Goal: Transaction & Acquisition: Purchase product/service

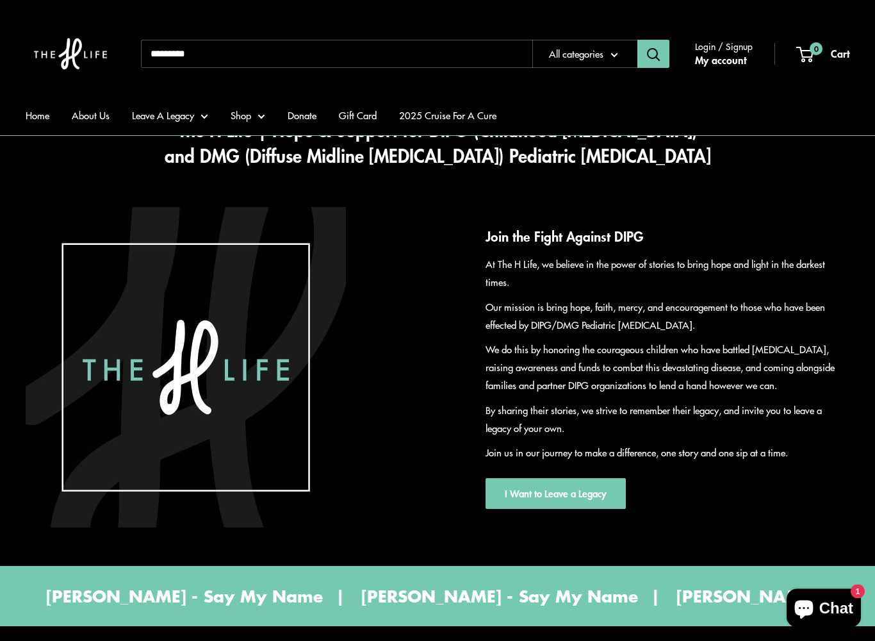
scroll to position [82, 0]
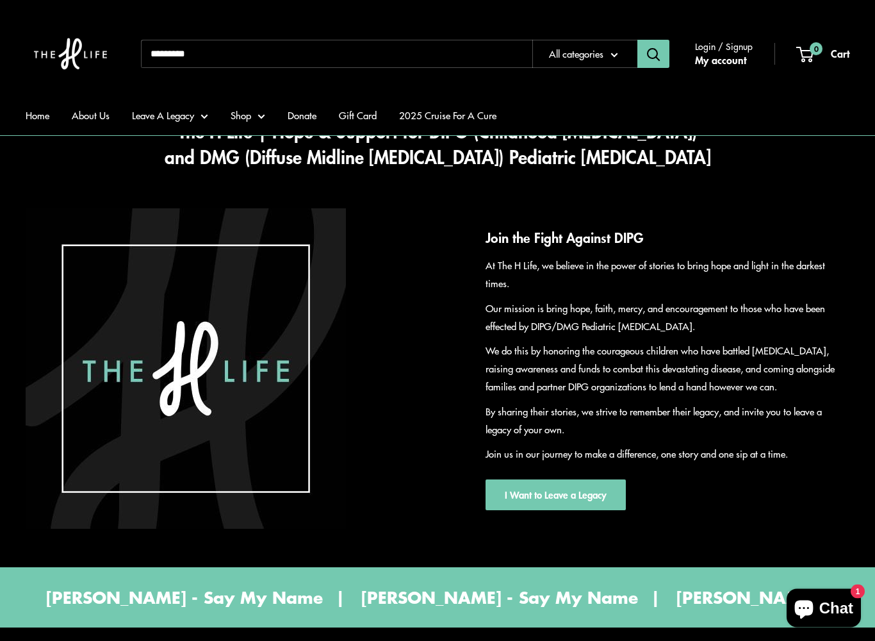
click at [90, 122] on link "About Us" at bounding box center [91, 116] width 38 height 18
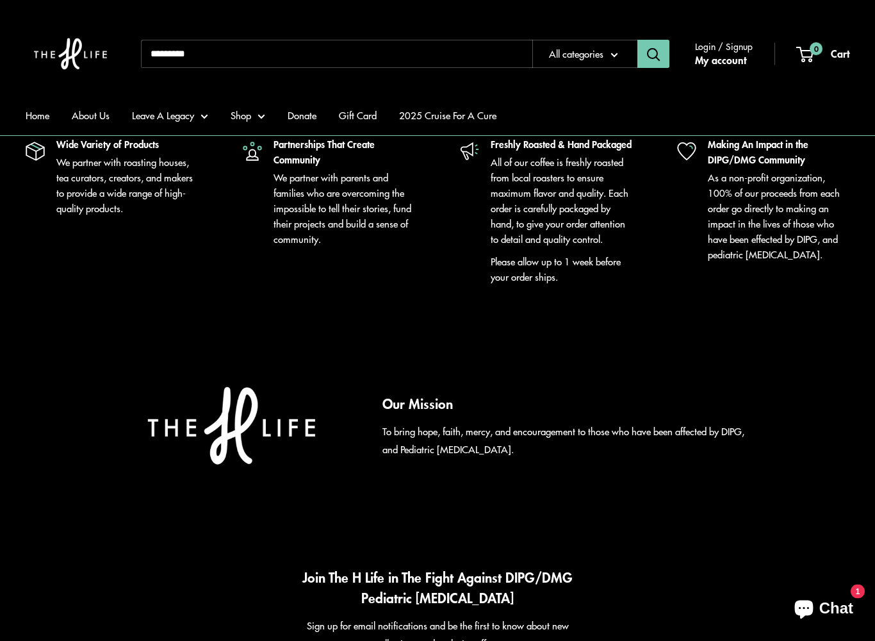
scroll to position [1833, 0]
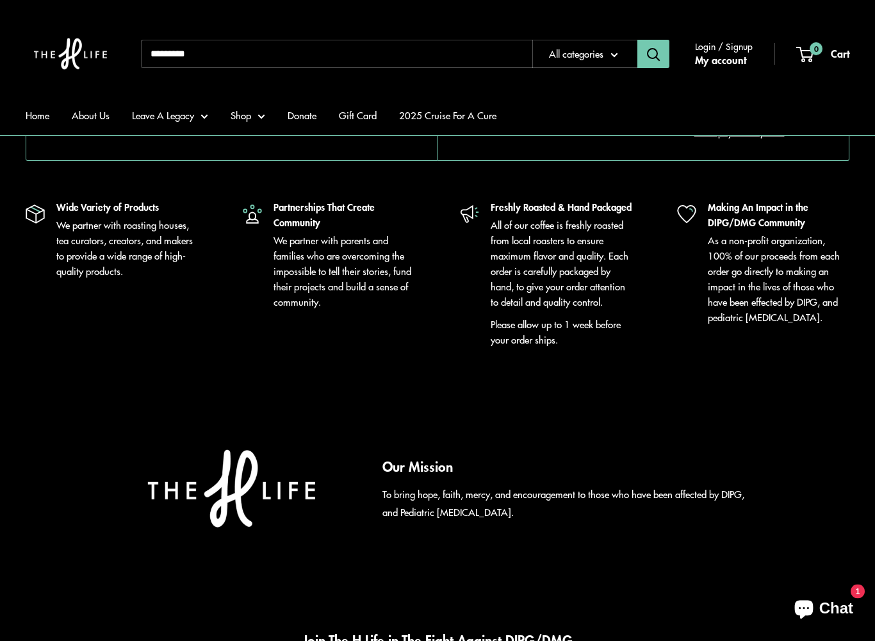
click at [448, 109] on link "2025 Cruise For A Cure" at bounding box center [447, 116] width 97 height 18
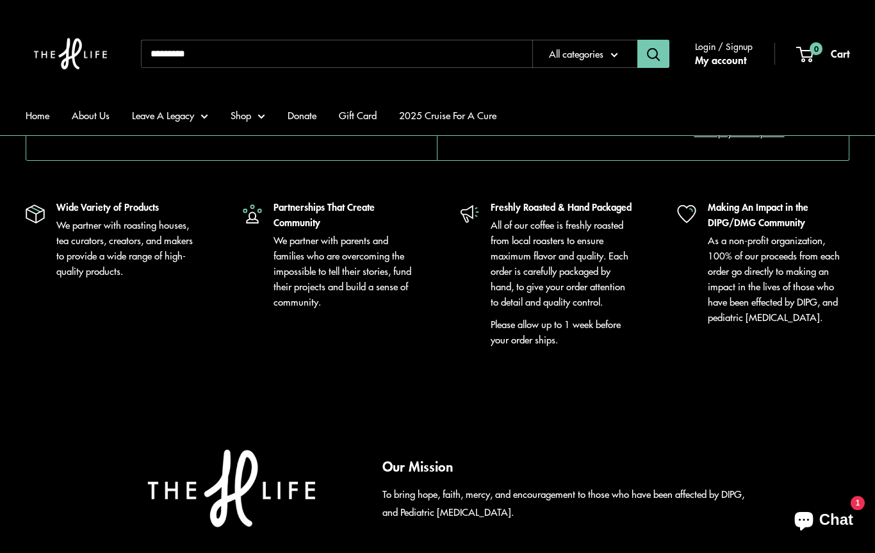
scroll to position [1806, 0]
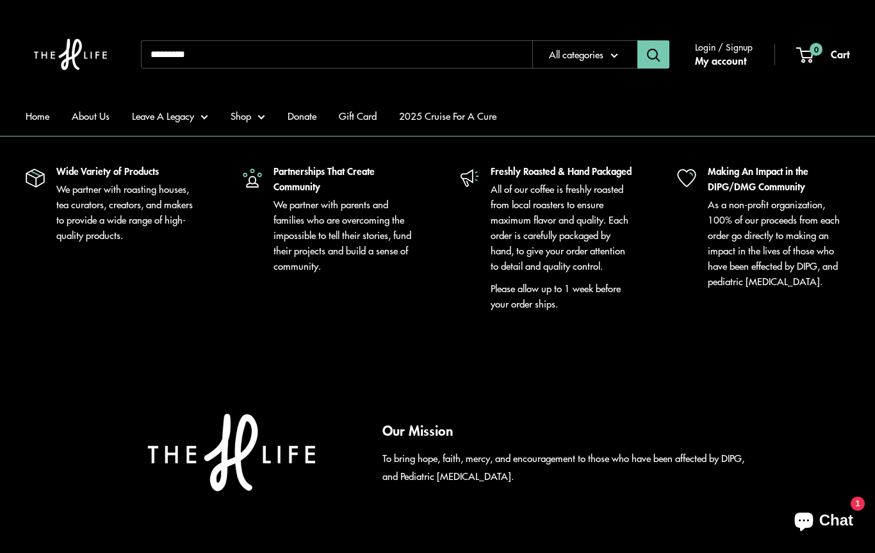
click at [248, 119] on link "Shop" at bounding box center [248, 116] width 35 height 18
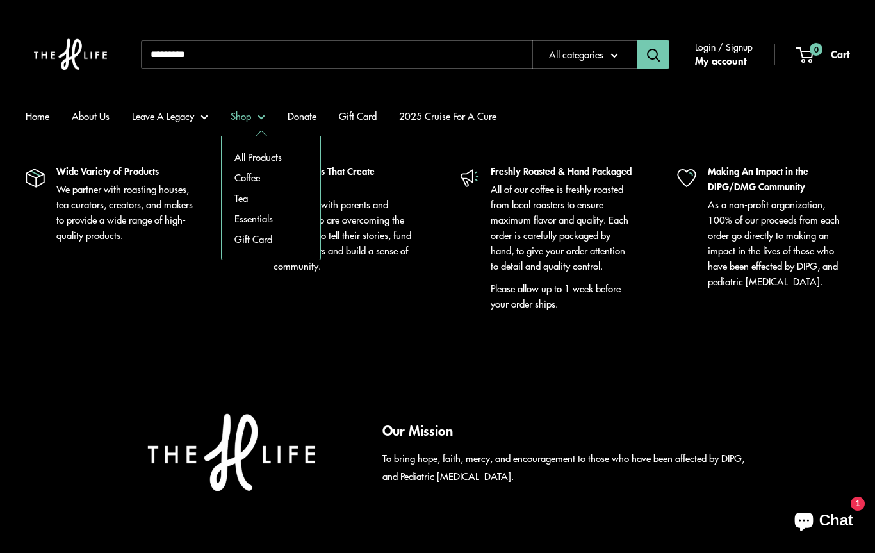
click at [245, 159] on link "All Products" at bounding box center [271, 157] width 99 height 21
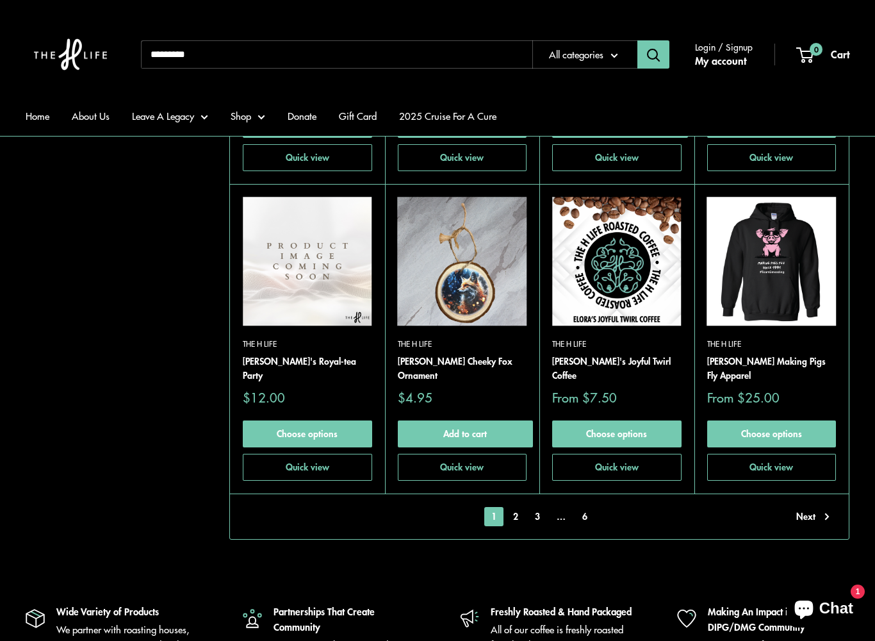
scroll to position [2765, 0]
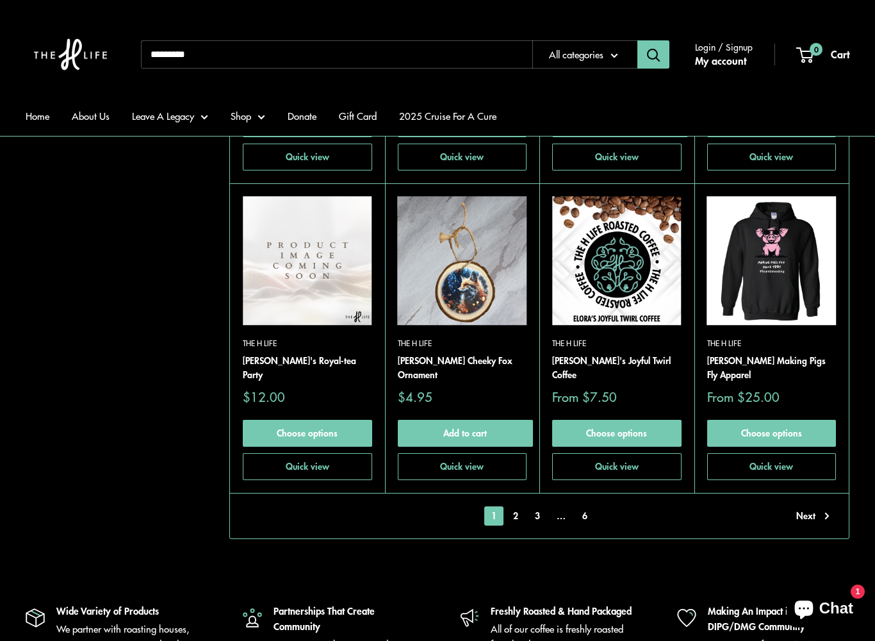
click at [812, 511] on link "Next" at bounding box center [812, 515] width 33 height 19
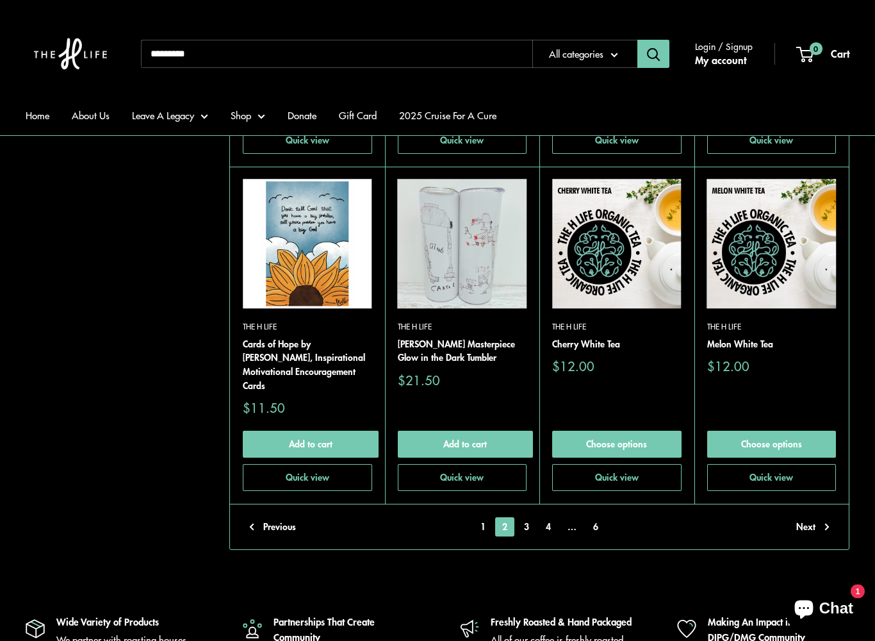
scroll to position [2796, 0]
click at [815, 517] on link "Next" at bounding box center [812, 526] width 33 height 19
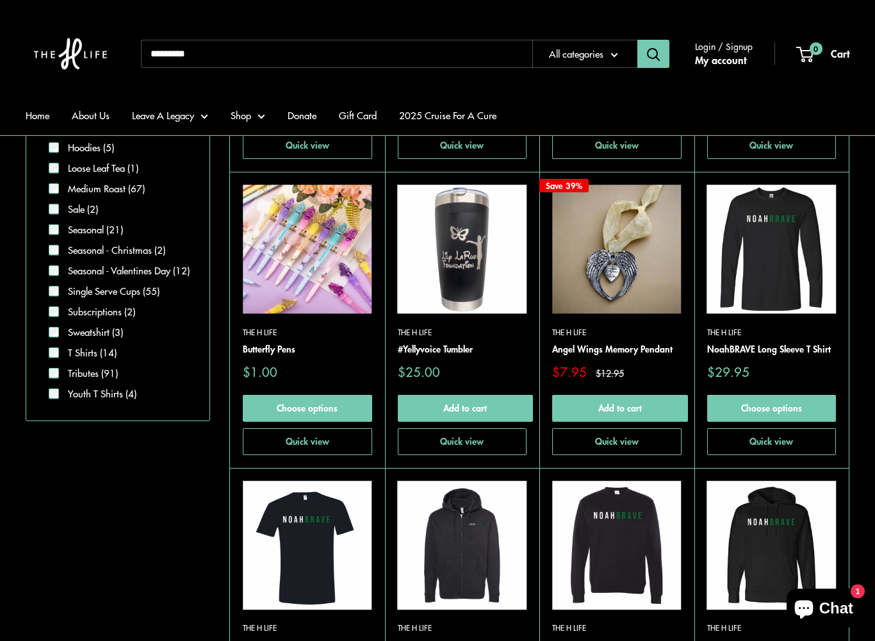
scroll to position [904, 0]
click at [246, 123] on link "Shop" at bounding box center [248, 116] width 35 height 18
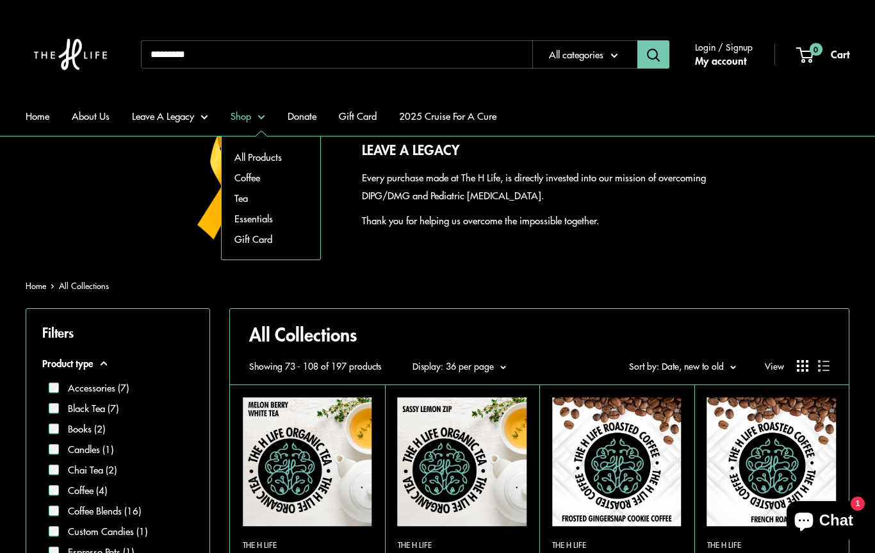
scroll to position [71, 0]
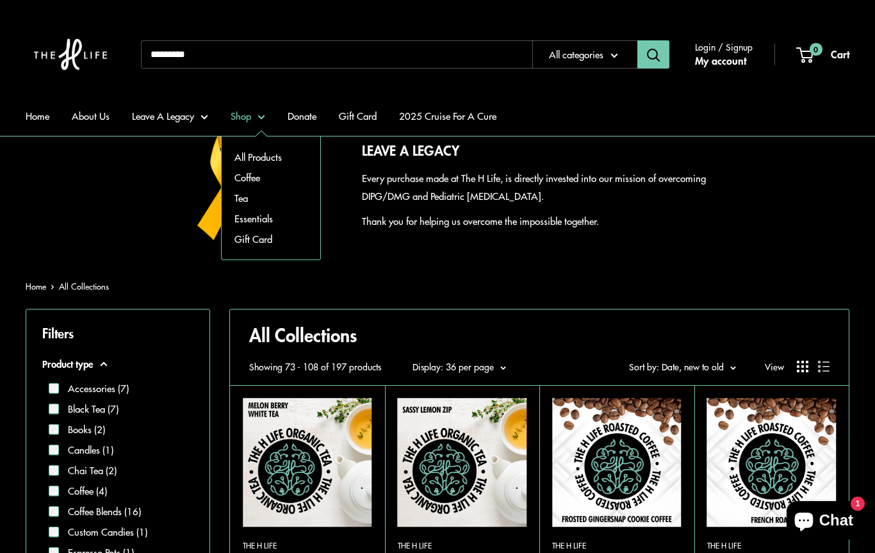
click at [60, 226] on div "LEAVE A LEGACY Every purchase made at The H Life, is directly invested into our…" at bounding box center [438, 185] width 824 height 110
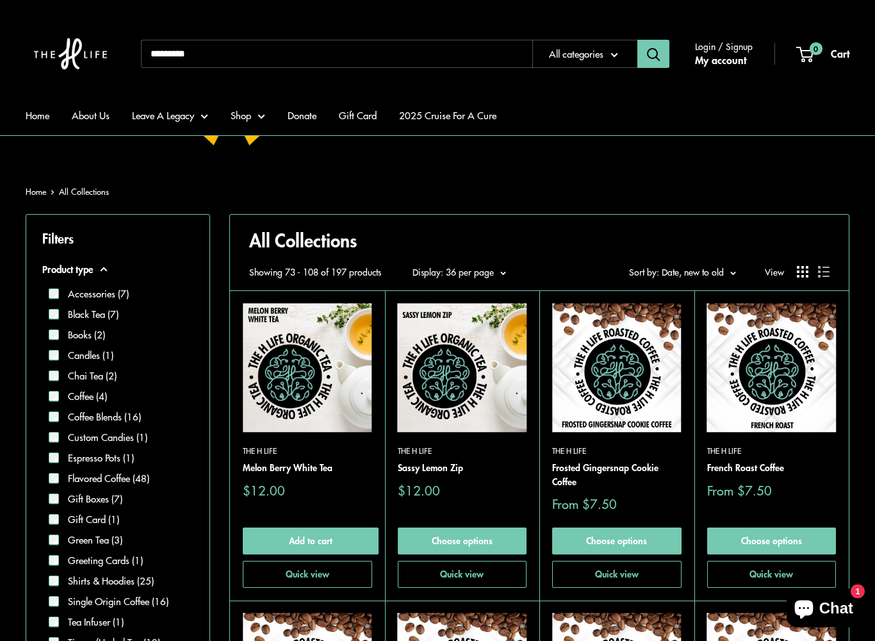
scroll to position [166, 0]
click at [194, 116] on link "Leave A Legacy" at bounding box center [170, 116] width 76 height 18
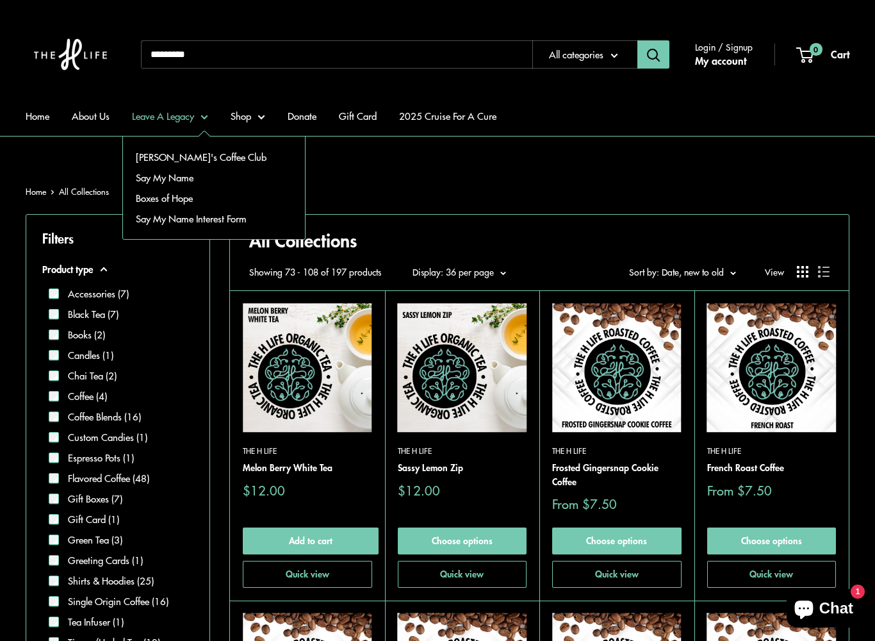
click at [153, 155] on link "[PERSON_NAME]'s Coffee Club" at bounding box center [214, 157] width 182 height 21
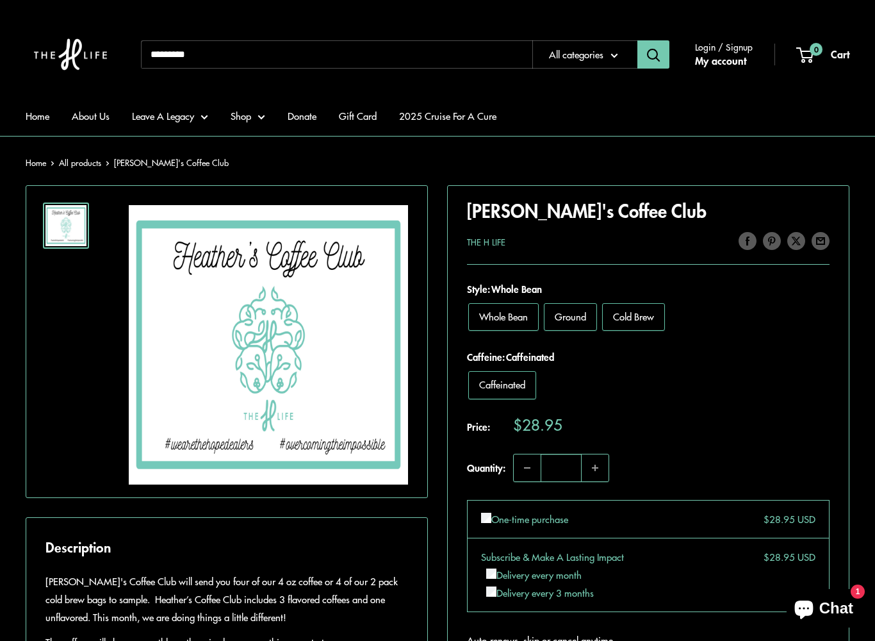
scroll to position [176, 0]
click at [254, 119] on link "Shop" at bounding box center [248, 116] width 35 height 18
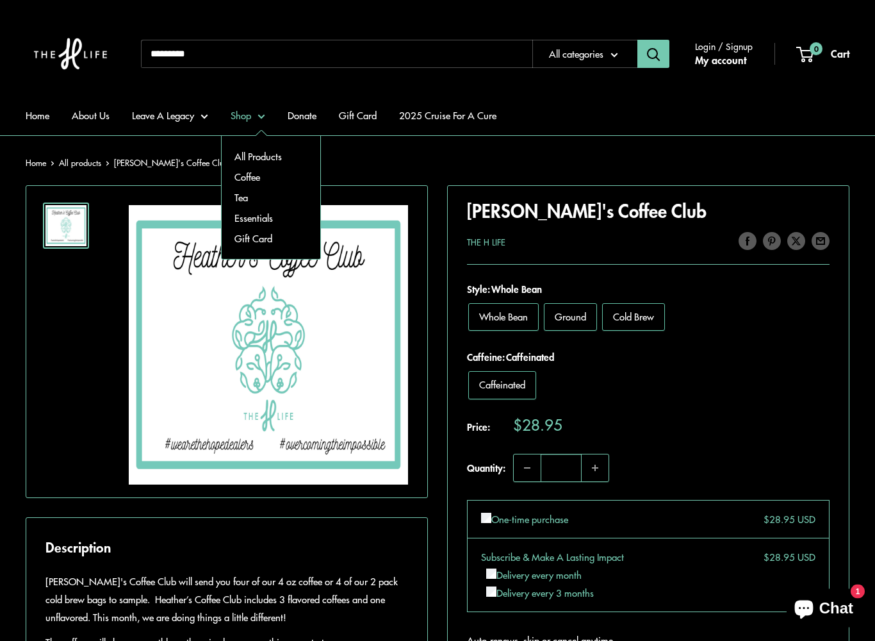
scroll to position [176, 0]
click at [246, 154] on link "All Products" at bounding box center [271, 157] width 99 height 21
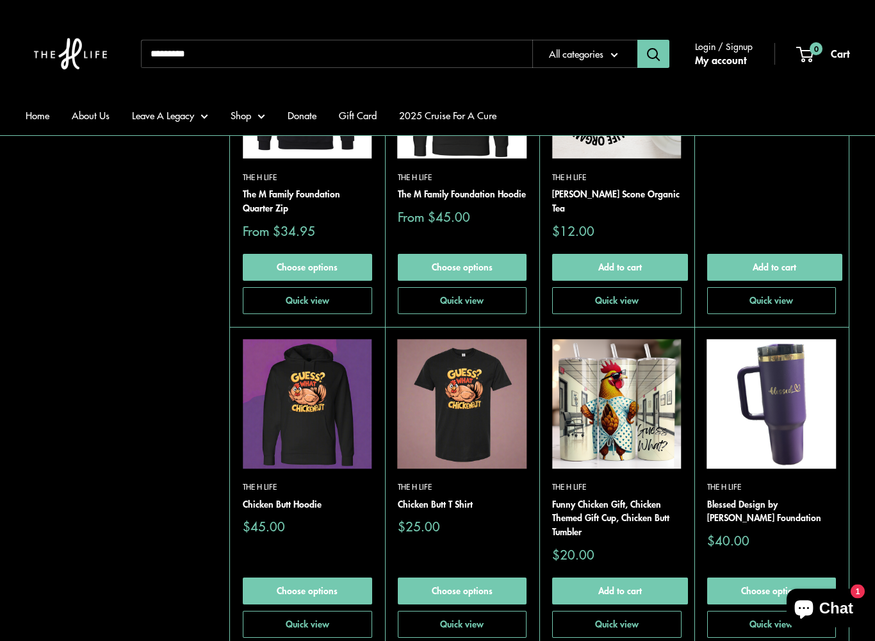
scroll to position [2298, 0]
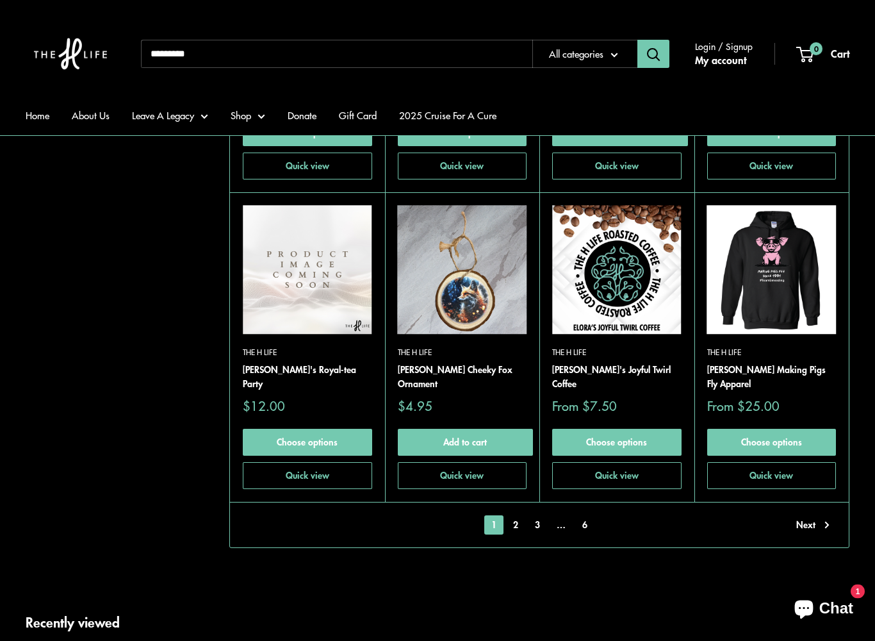
click at [809, 518] on link "Next" at bounding box center [812, 525] width 33 height 19
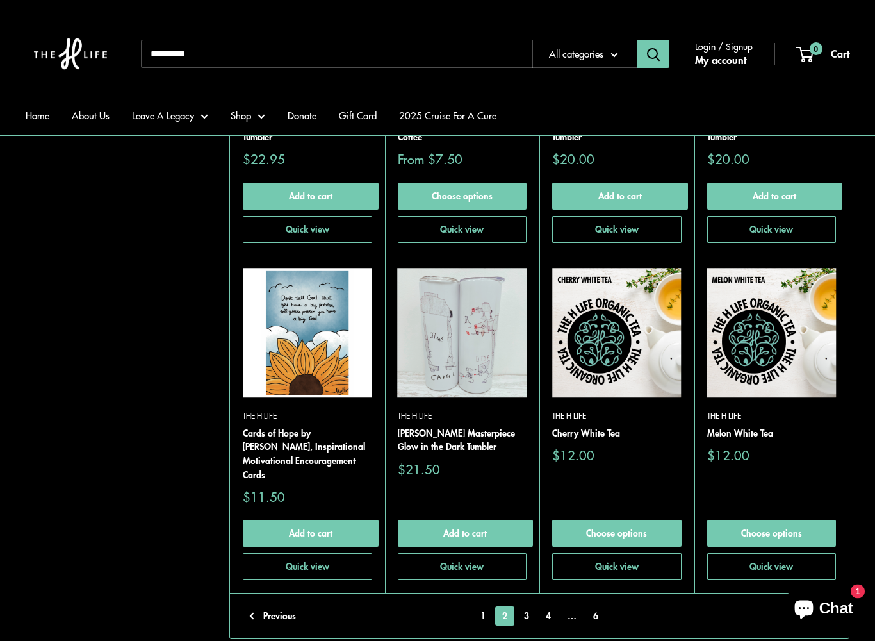
scroll to position [2707, 0]
click at [816, 552] on link "Next" at bounding box center [812, 615] width 33 height 19
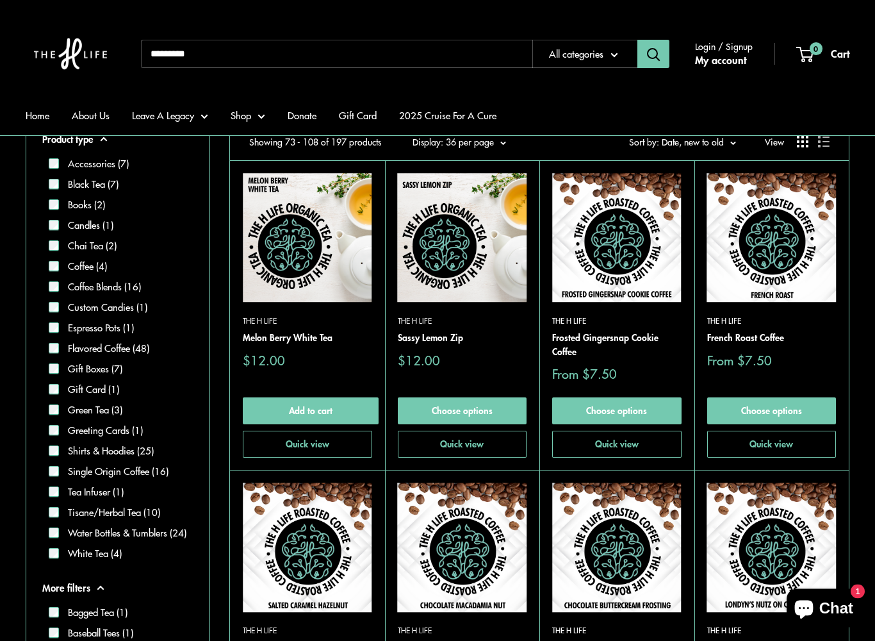
scroll to position [294, 0]
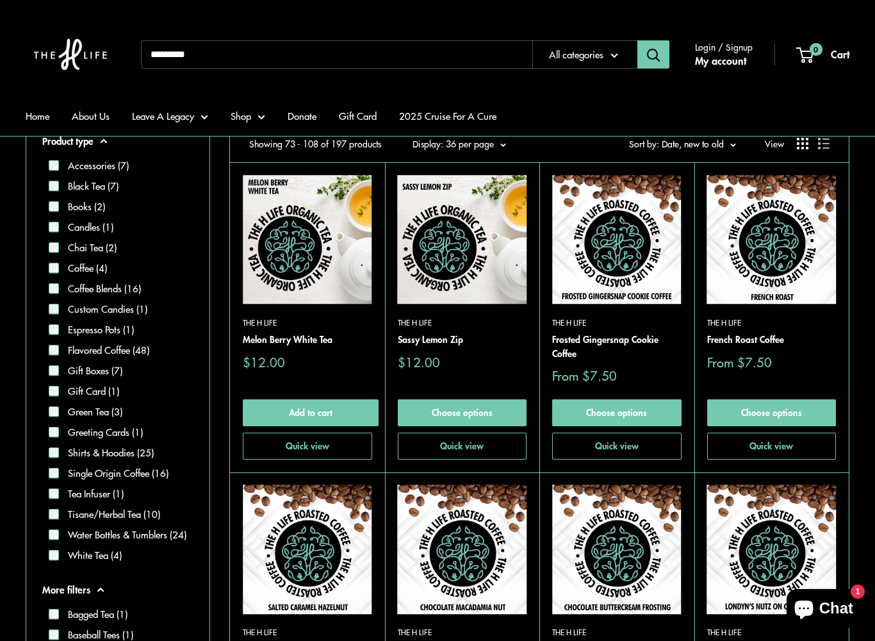
click at [87, 332] on label "Espresso Pots (1)" at bounding box center [96, 329] width 75 height 15
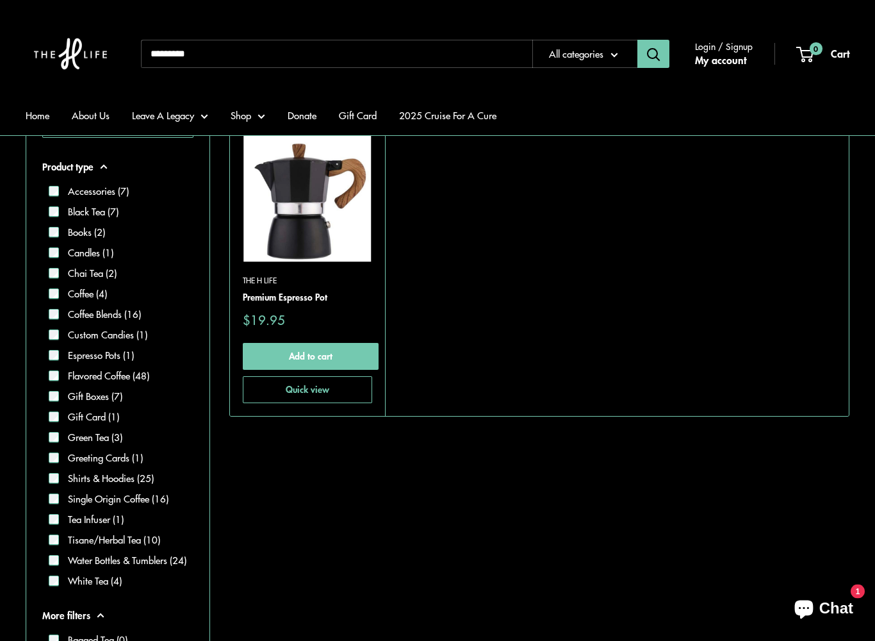
scroll to position [339, 0]
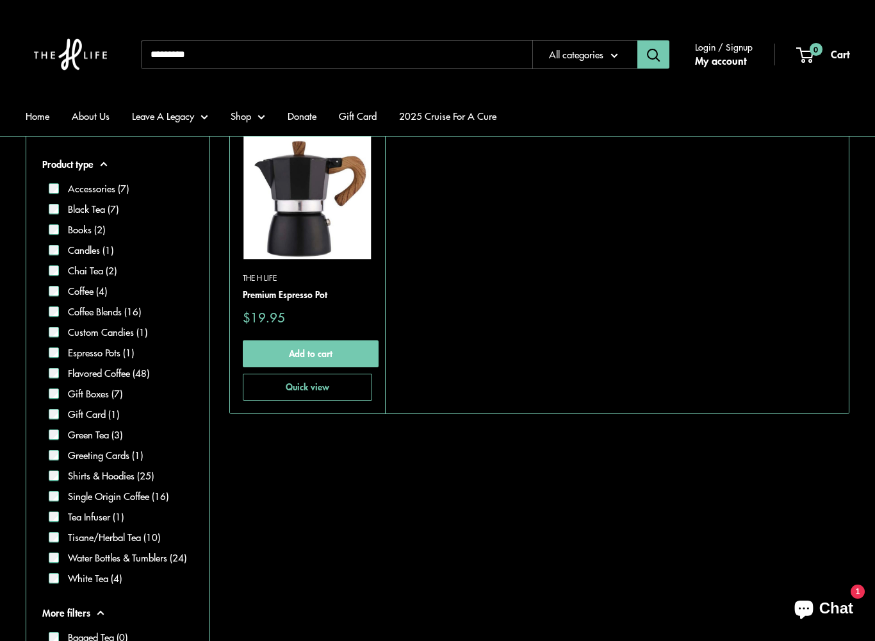
click at [72, 292] on label "Coffee (4)" at bounding box center [83, 291] width 48 height 15
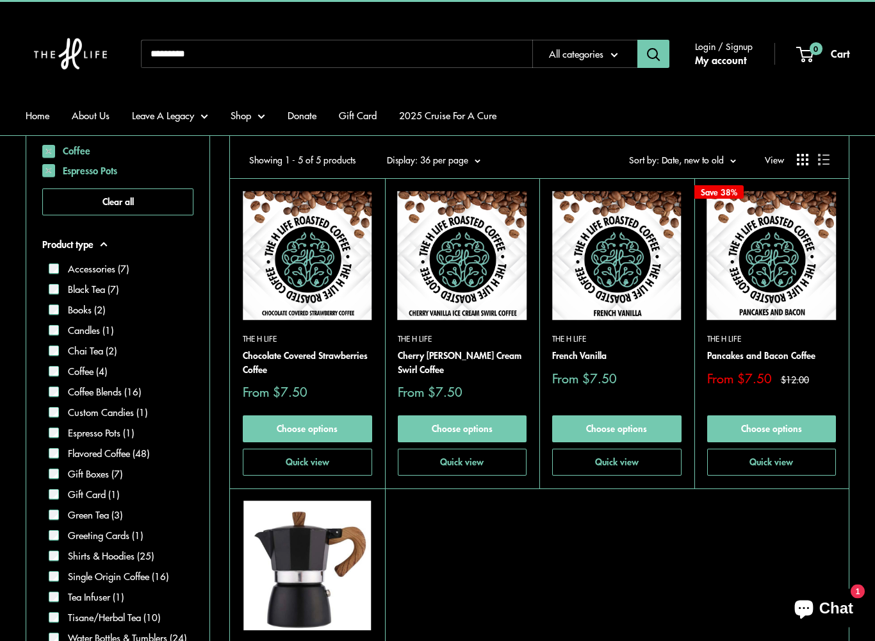
scroll to position [227, 0]
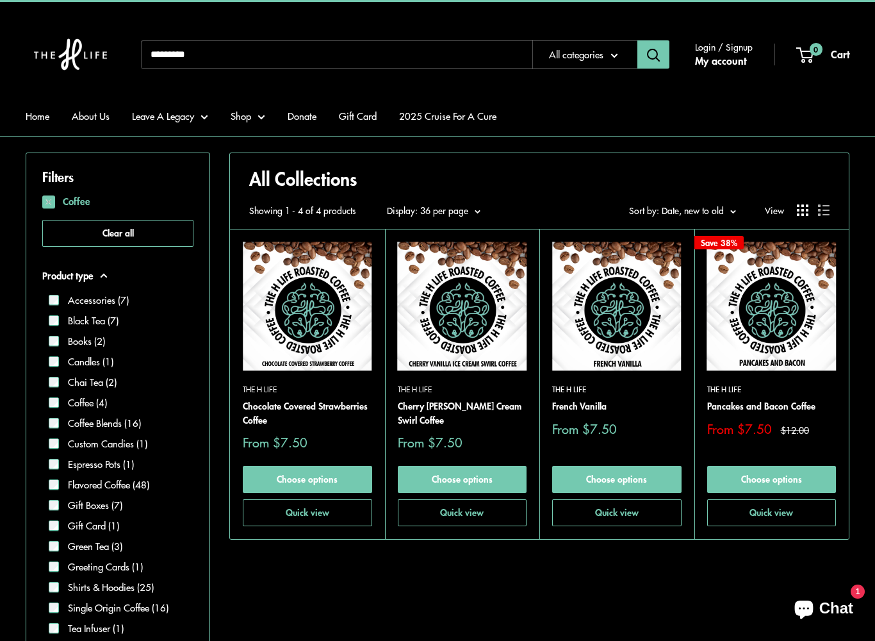
scroll to position [227, 0]
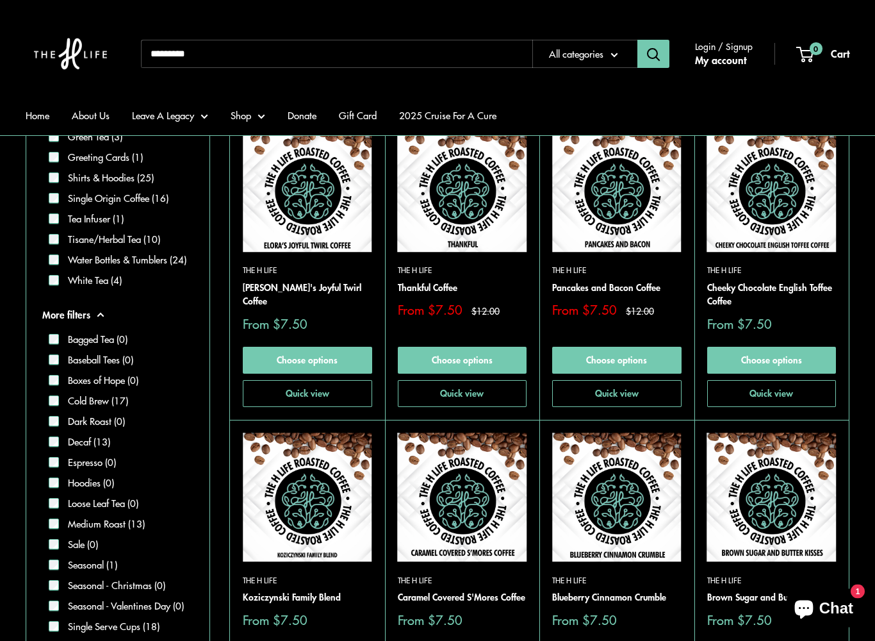
scroll to position [656, 0]
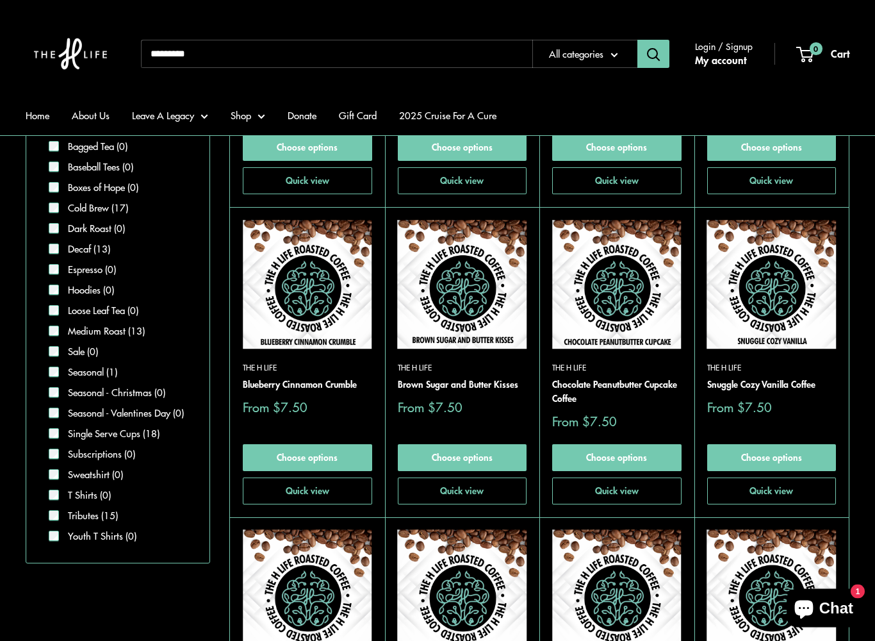
scroll to position [869, 0]
click at [839, 552] on button "Chat 1" at bounding box center [824, 608] width 74 height 38
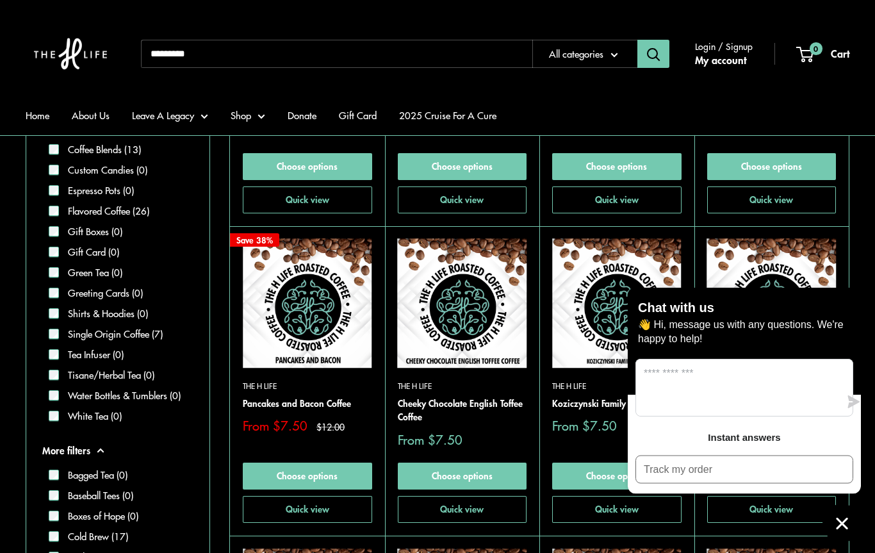
click at [850, 523] on icon "Chat window" at bounding box center [842, 524] width 20 height 20
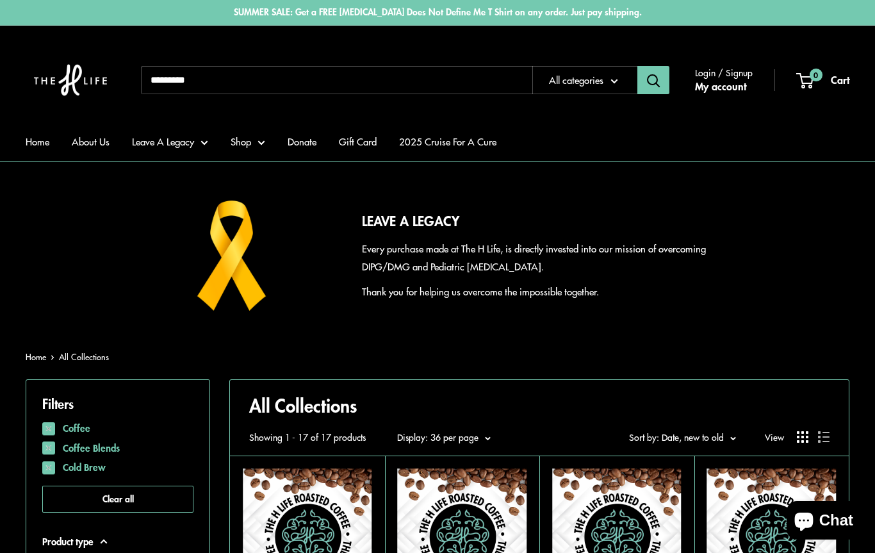
scroll to position [0, 0]
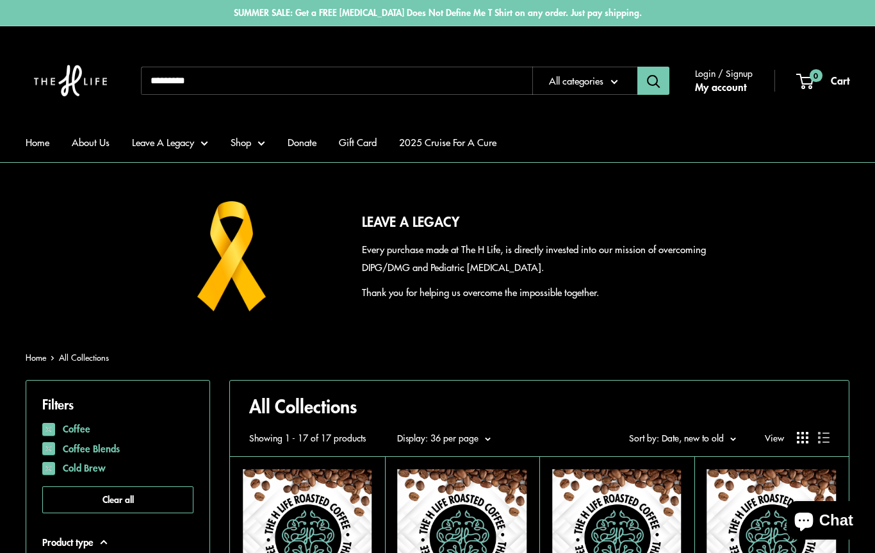
click at [255, 149] on link "Shop" at bounding box center [248, 142] width 35 height 18
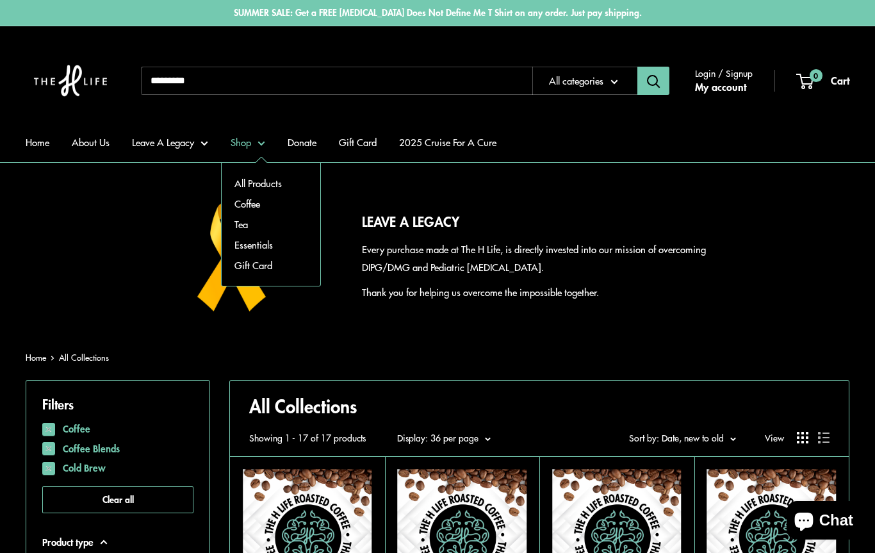
click at [183, 140] on link "Leave A Legacy" at bounding box center [170, 142] width 76 height 18
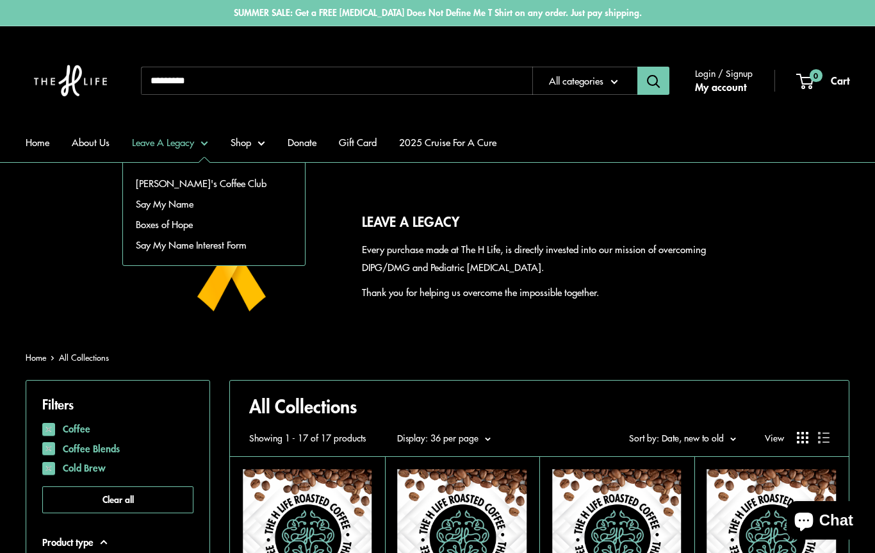
click at [157, 222] on link "Boxes of Hope" at bounding box center [214, 224] width 182 height 21
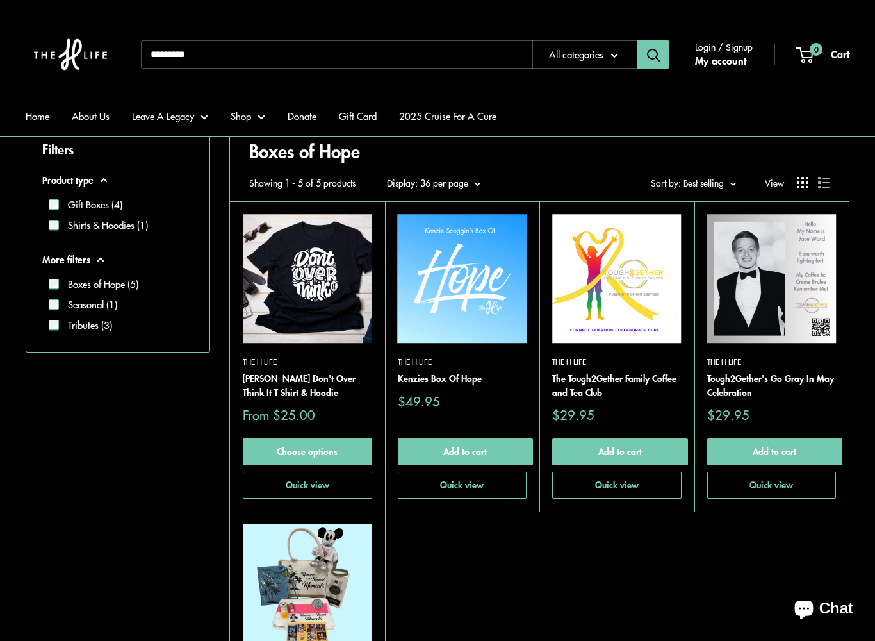
scroll to position [254, 0]
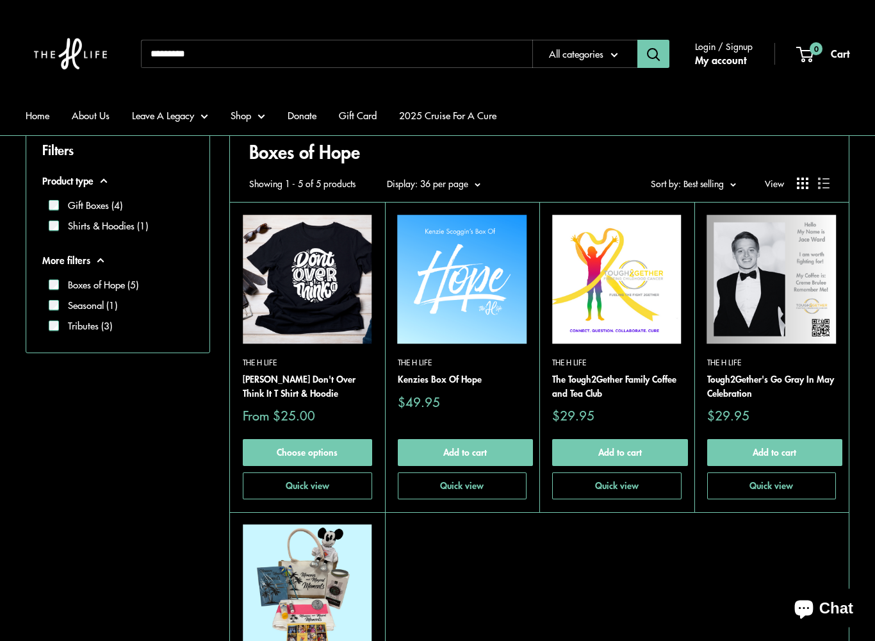
click at [472, 489] on button "Quick view" at bounding box center [462, 486] width 129 height 27
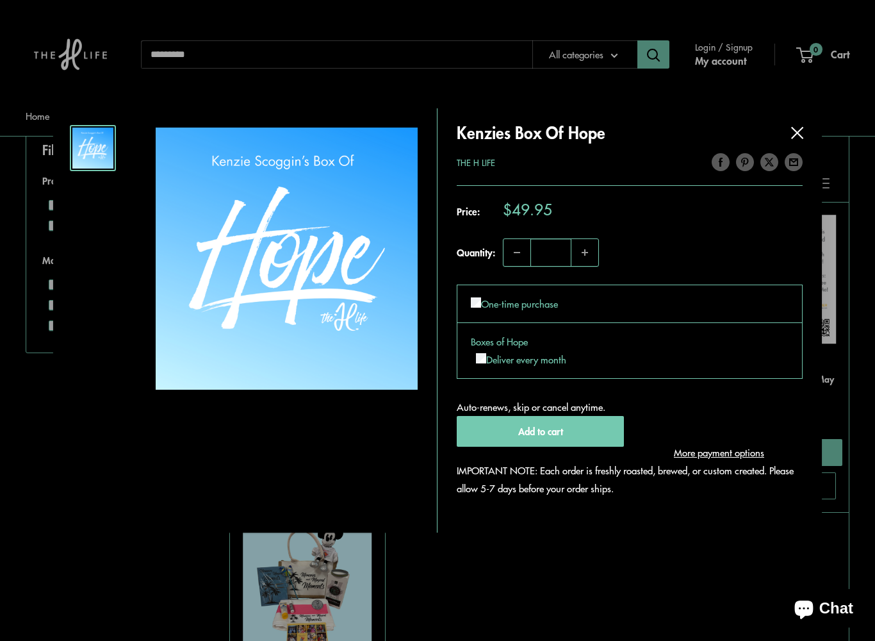
click at [325, 552] on div "Roll over image to zoom in Click on image to zoom / Kenzies Box Of Hope Save 0 …" at bounding box center [437, 320] width 875 height 641
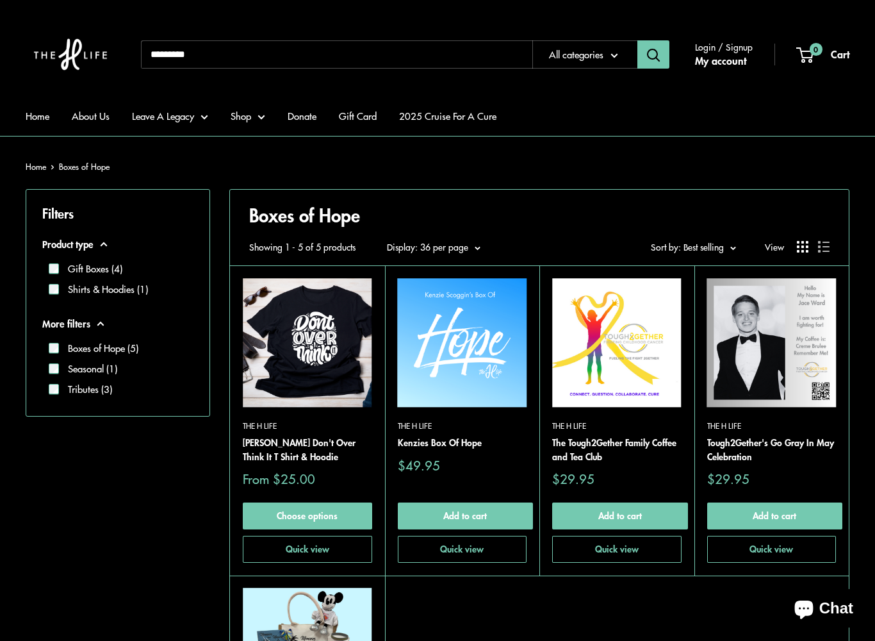
scroll to position [190, 0]
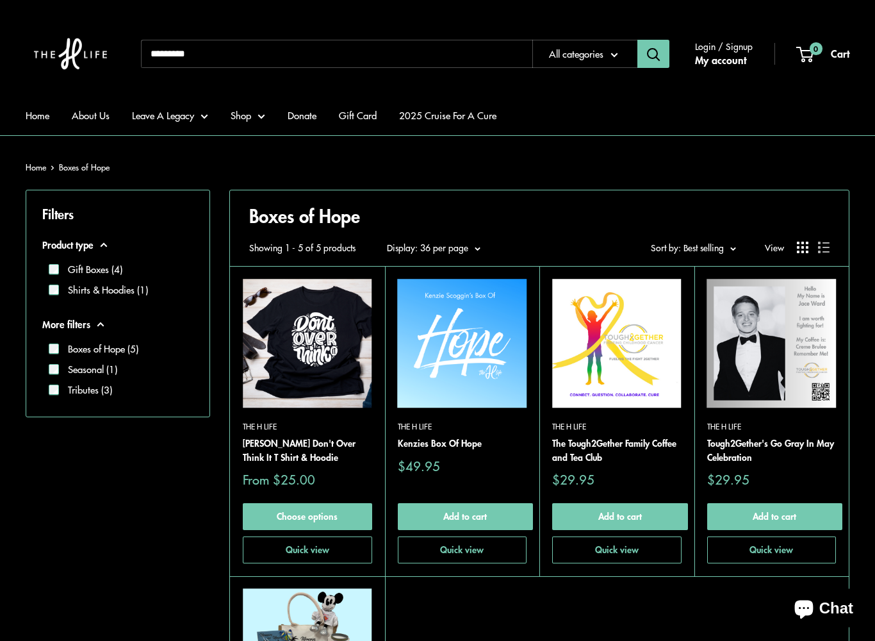
click at [424, 549] on button "Quick view" at bounding box center [462, 550] width 129 height 27
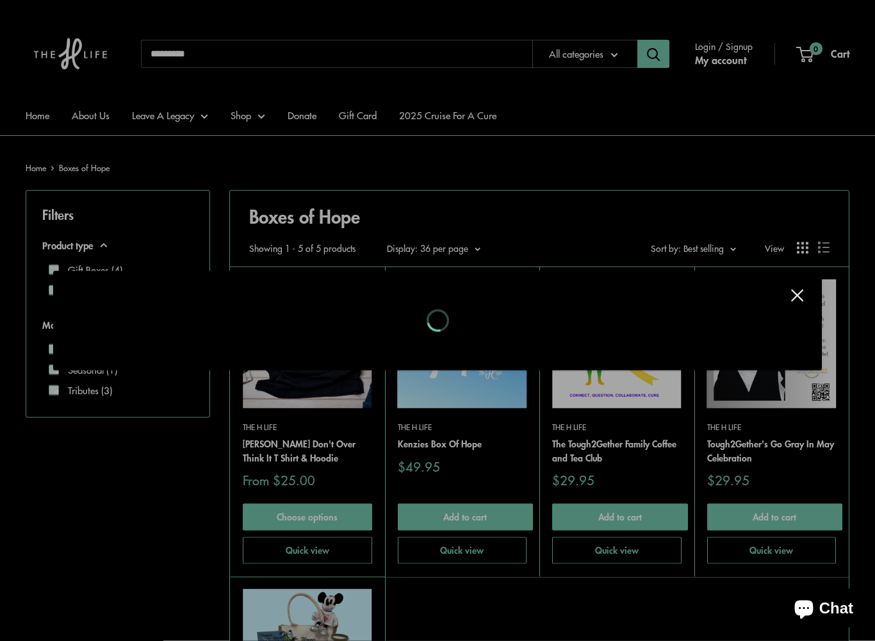
scroll to position [190, 0]
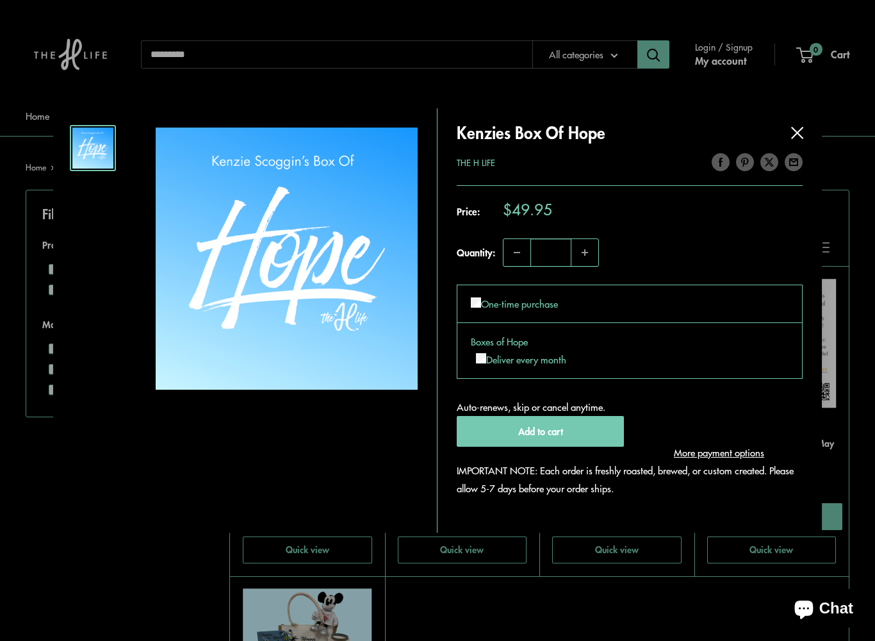
click at [798, 126] on button at bounding box center [797, 132] width 13 height 13
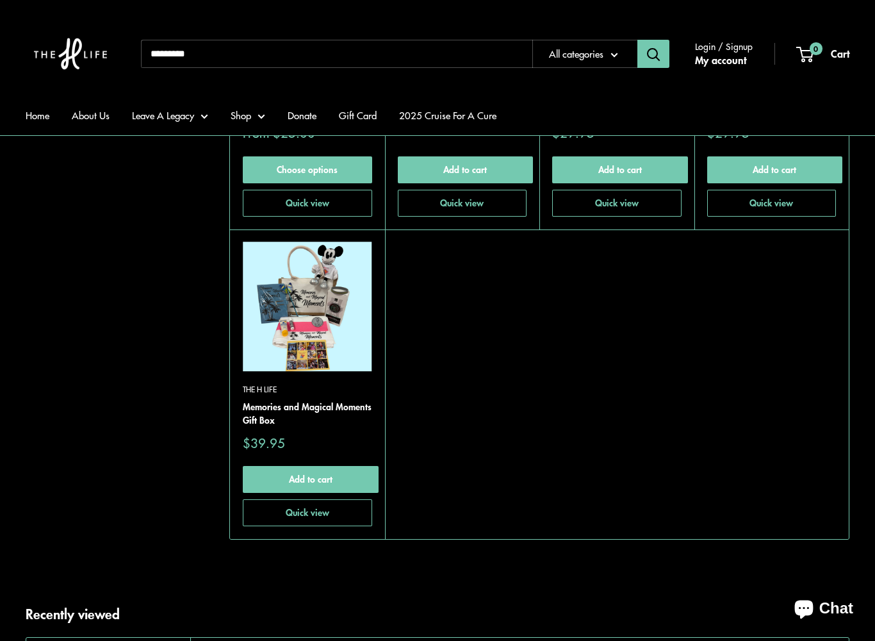
scroll to position [538, 0]
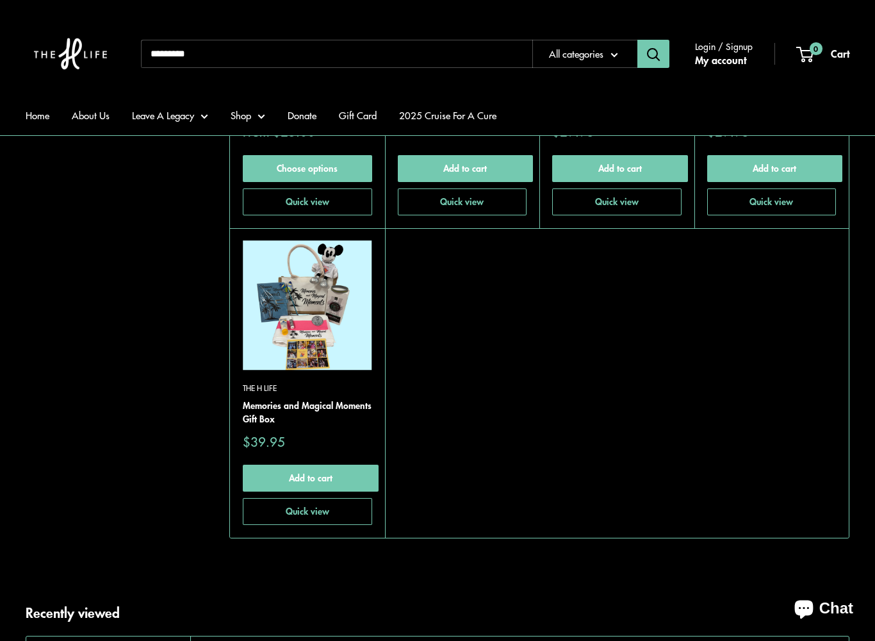
click at [292, 515] on button "Quick view" at bounding box center [307, 511] width 129 height 27
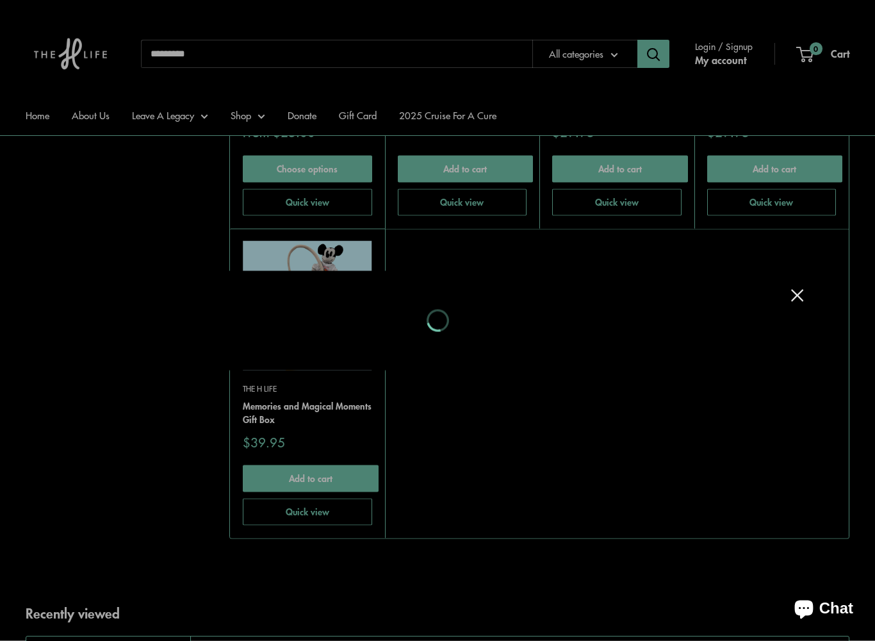
scroll to position [538, 0]
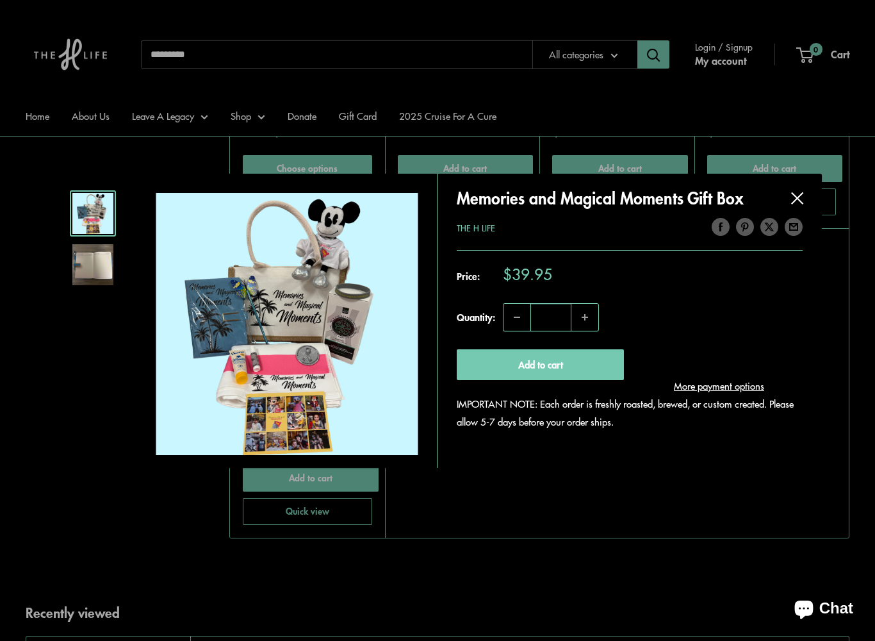
click at [800, 193] on button at bounding box center [797, 198] width 13 height 13
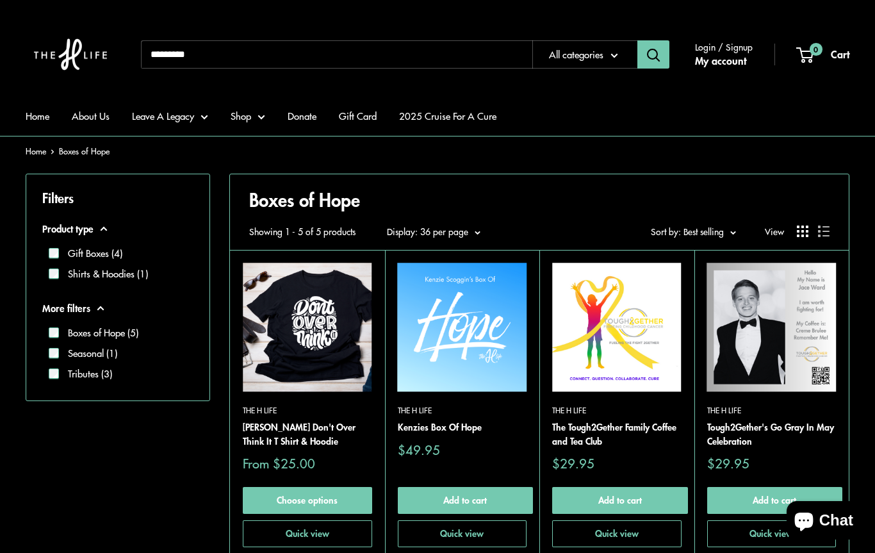
scroll to position [206, 0]
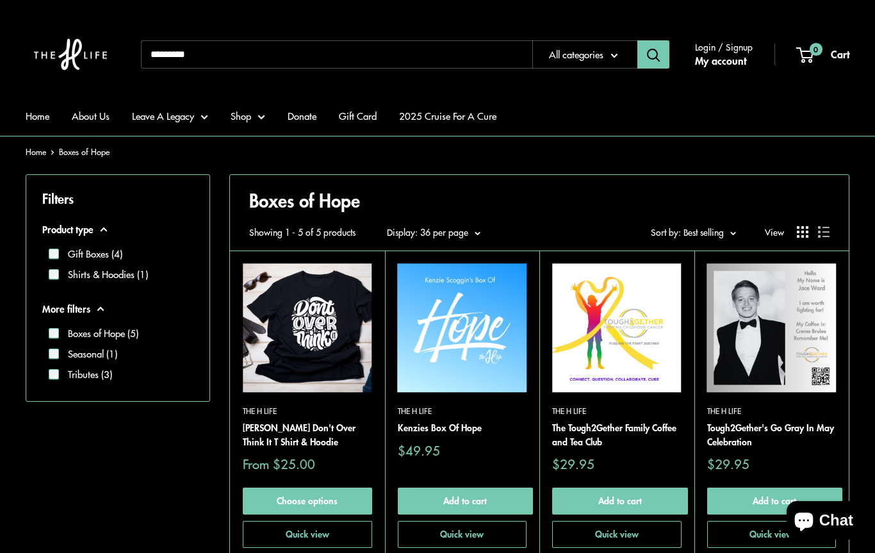
click at [44, 329] on ul "Boxes of Hope (5) Seasonal (1) Tributes (3)" at bounding box center [117, 351] width 151 height 67
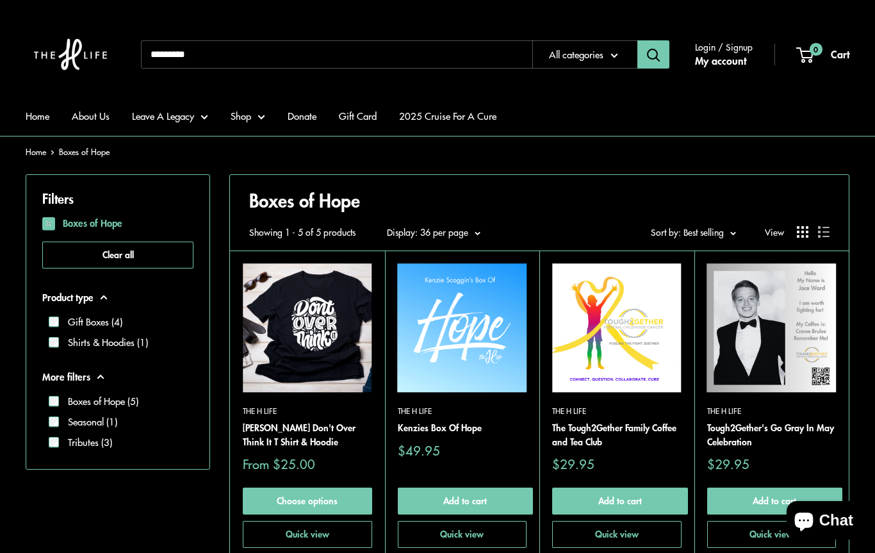
click at [182, 122] on link "Leave A Legacy" at bounding box center [170, 116] width 76 height 18
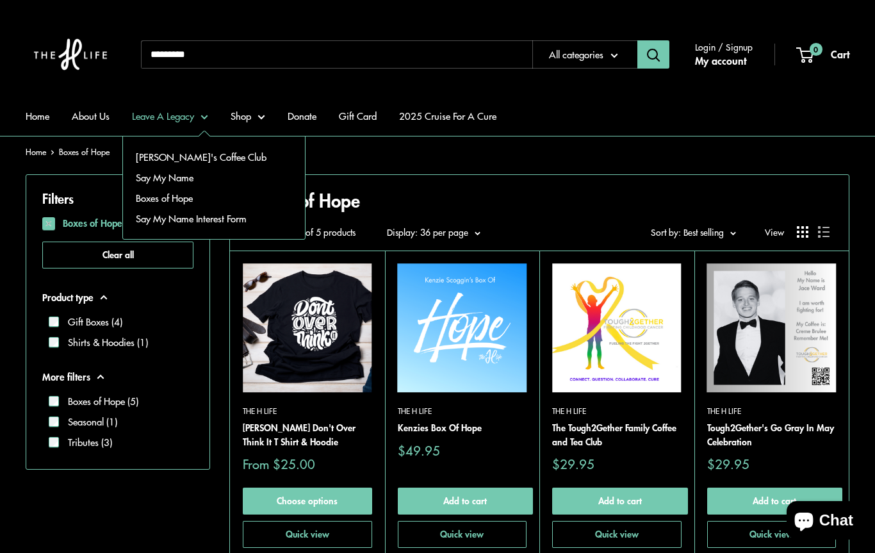
click at [150, 177] on link "Say My Name" at bounding box center [214, 177] width 182 height 21
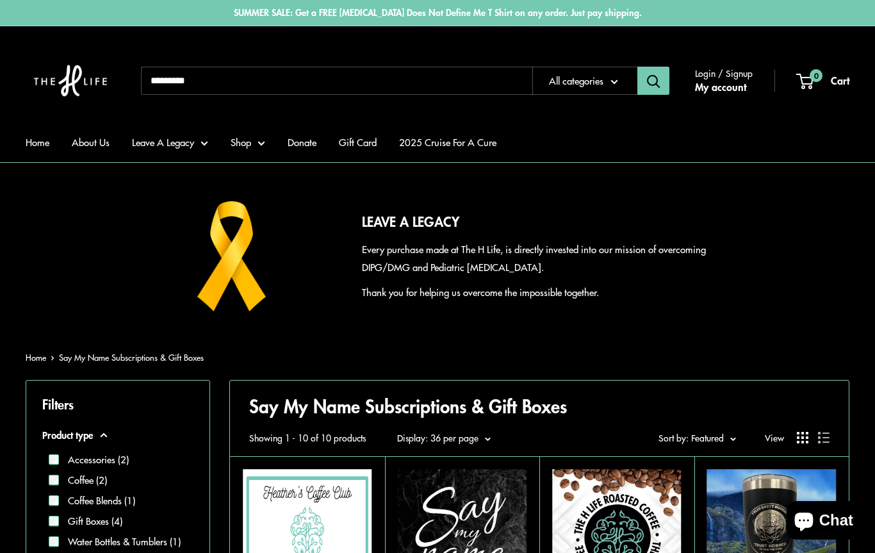
click at [249, 145] on link "Shop" at bounding box center [248, 142] width 35 height 18
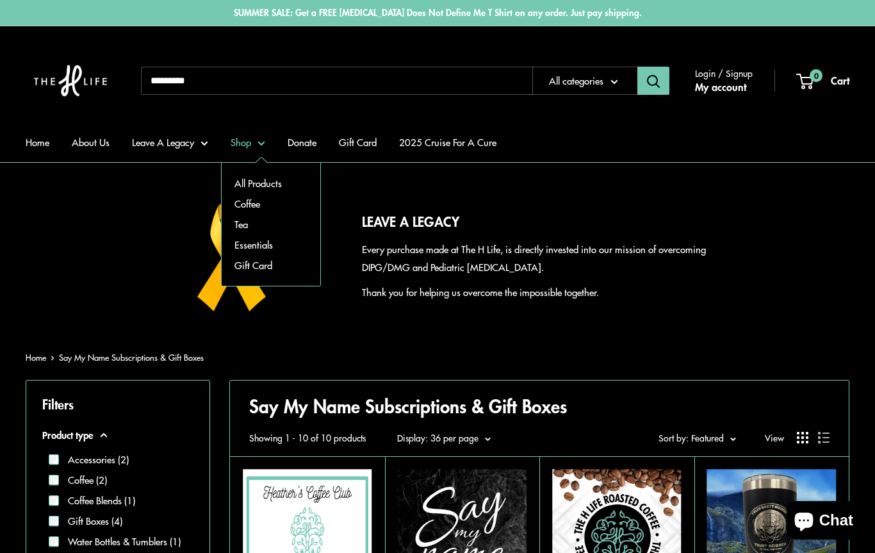
click at [243, 204] on link "Coffee" at bounding box center [271, 203] width 99 height 21
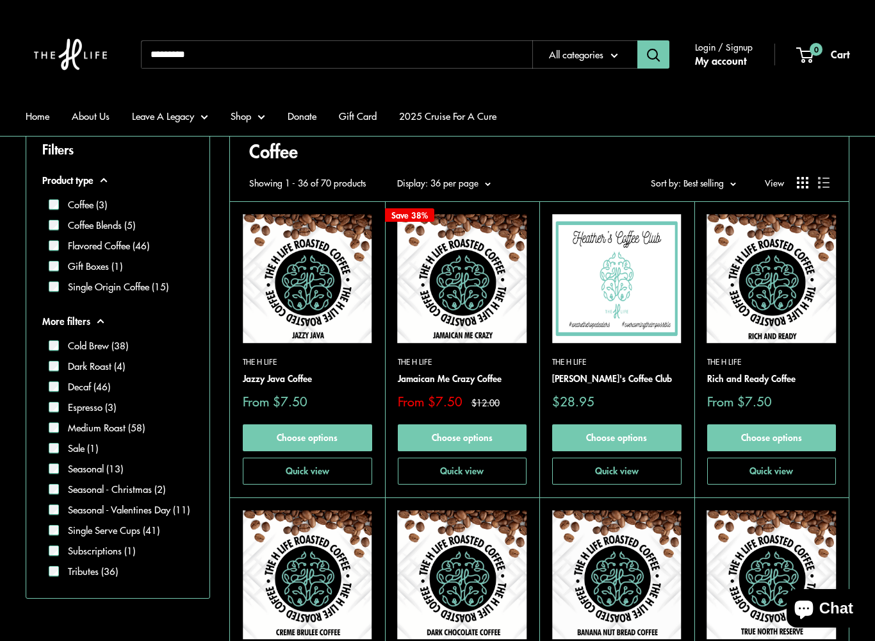
scroll to position [261, 0]
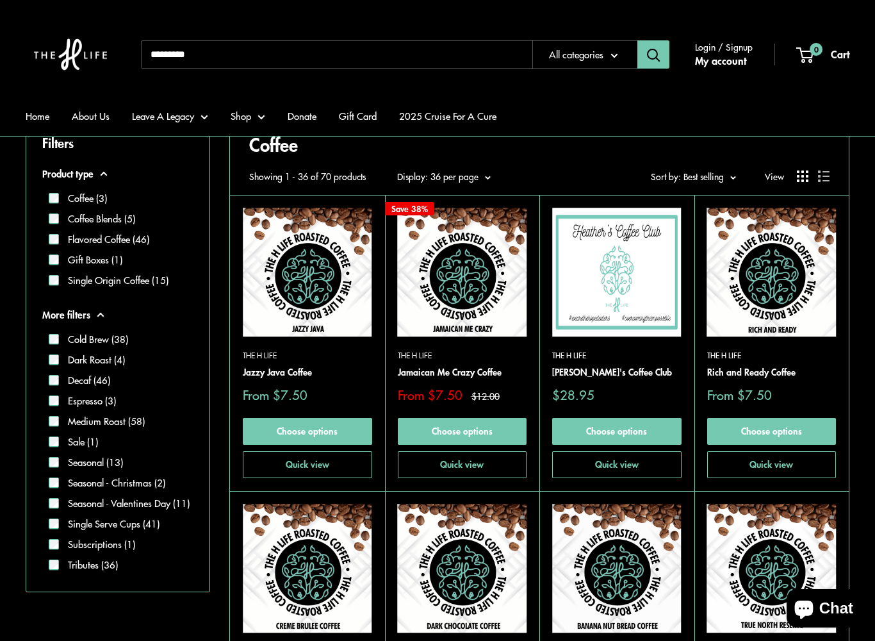
click at [243, 123] on link "Shop" at bounding box center [248, 116] width 35 height 18
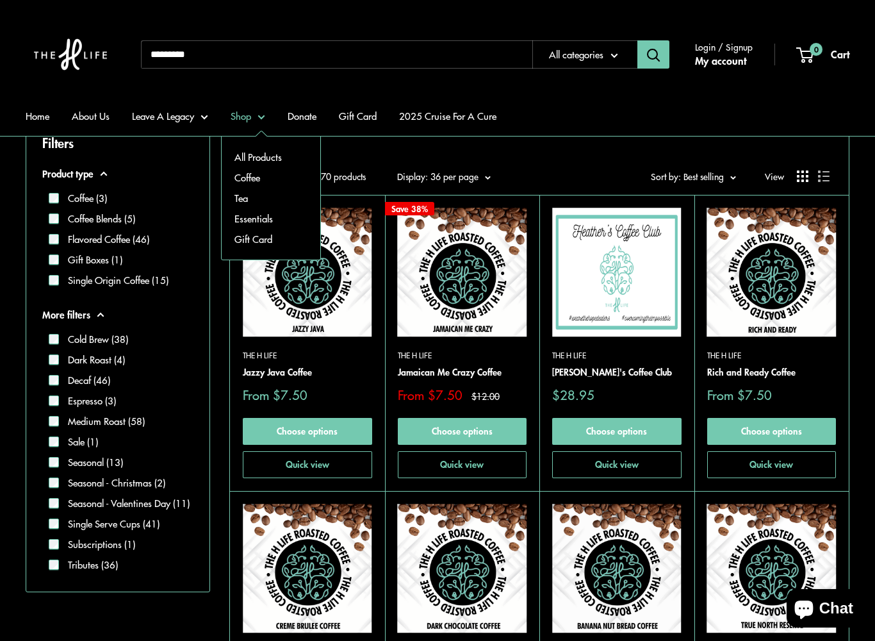
click at [251, 153] on link "All Products" at bounding box center [271, 157] width 99 height 21
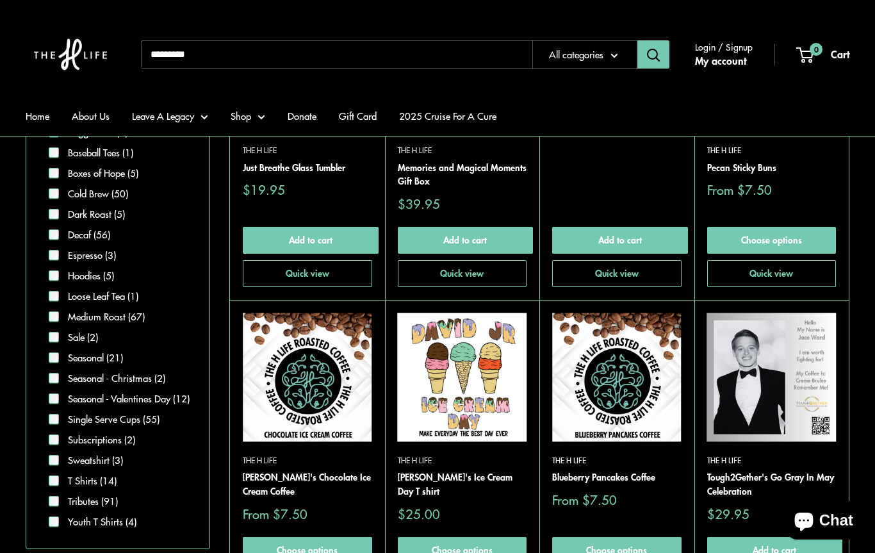
scroll to position [775, 0]
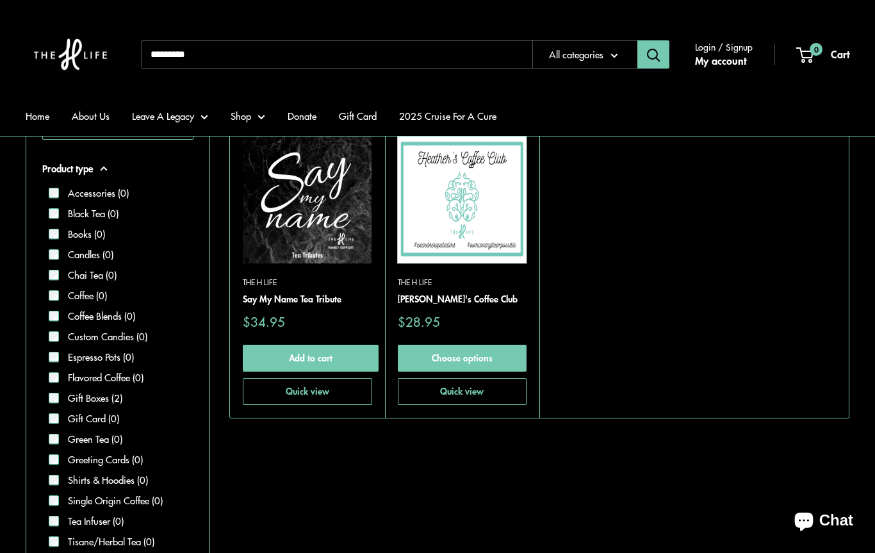
scroll to position [227, 0]
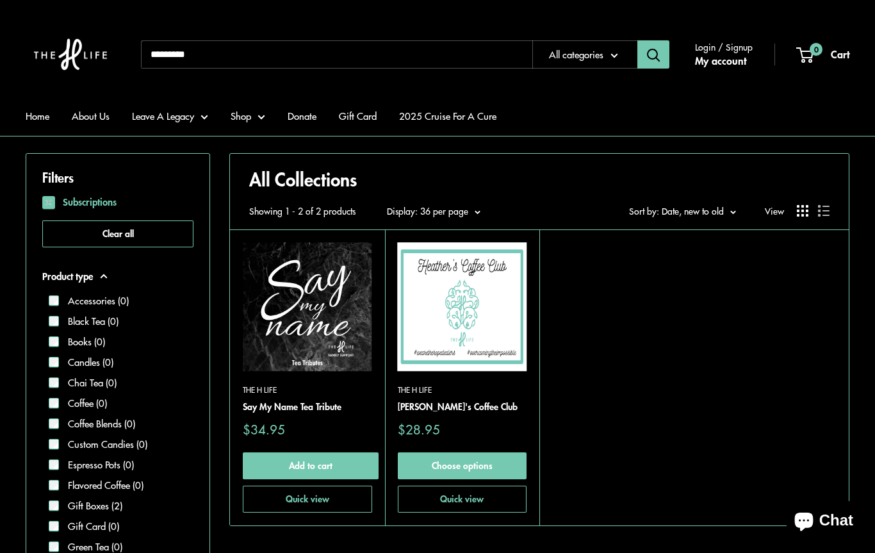
click at [486, 343] on img at bounding box center [462, 306] width 129 height 129
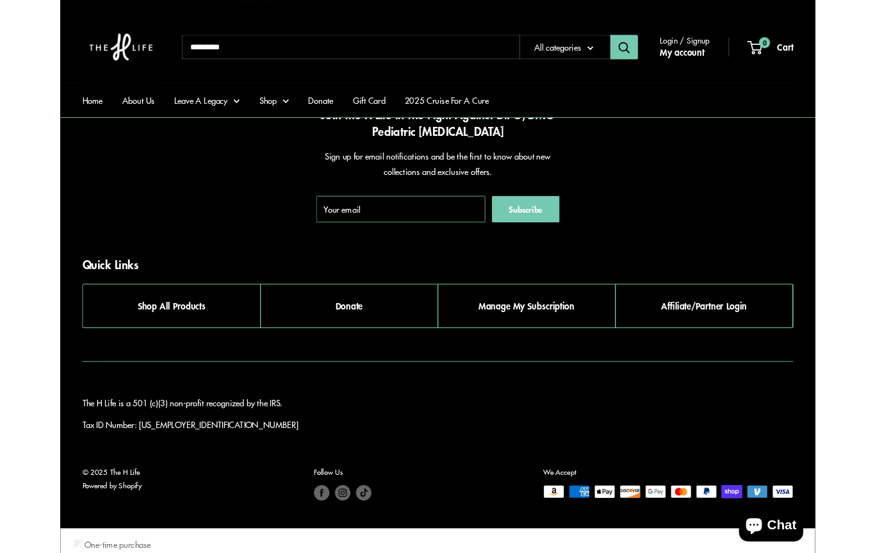
scroll to position [1760, 0]
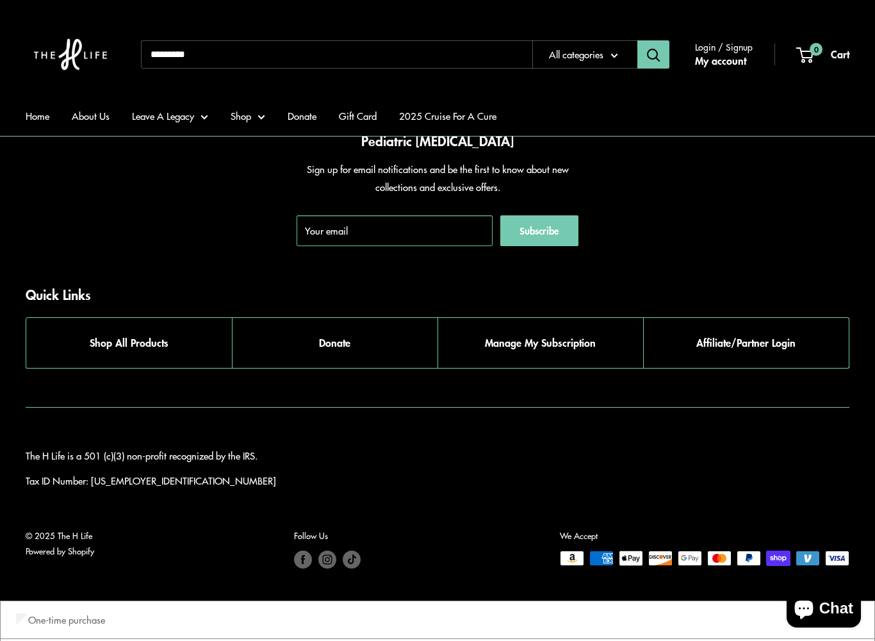
click at [327, 552] on link "Follow us on Instagram" at bounding box center [327, 559] width 18 height 18
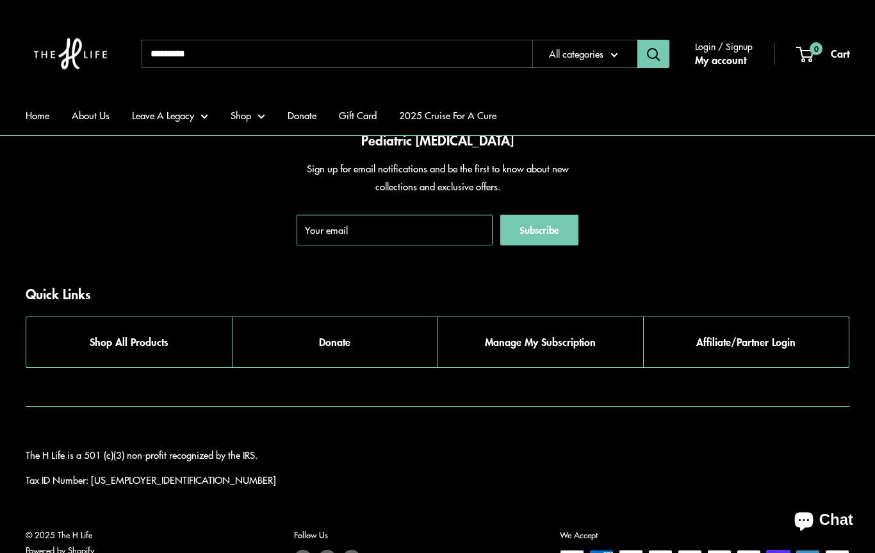
scroll to position [1796, 0]
